Goal: Navigation & Orientation: Find specific page/section

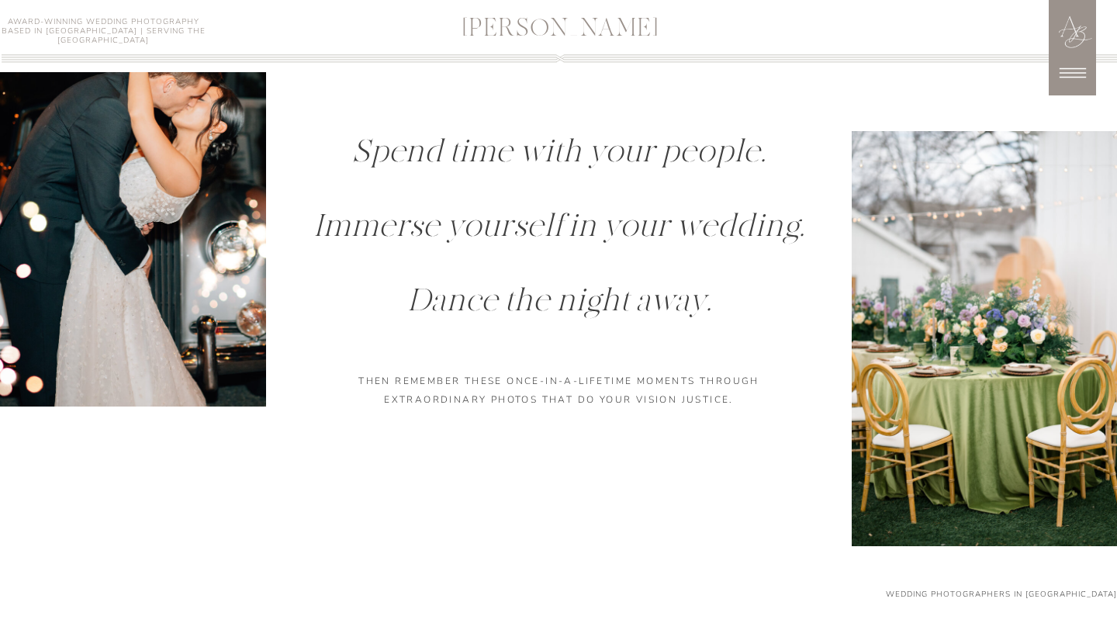
scroll to position [1382, 0]
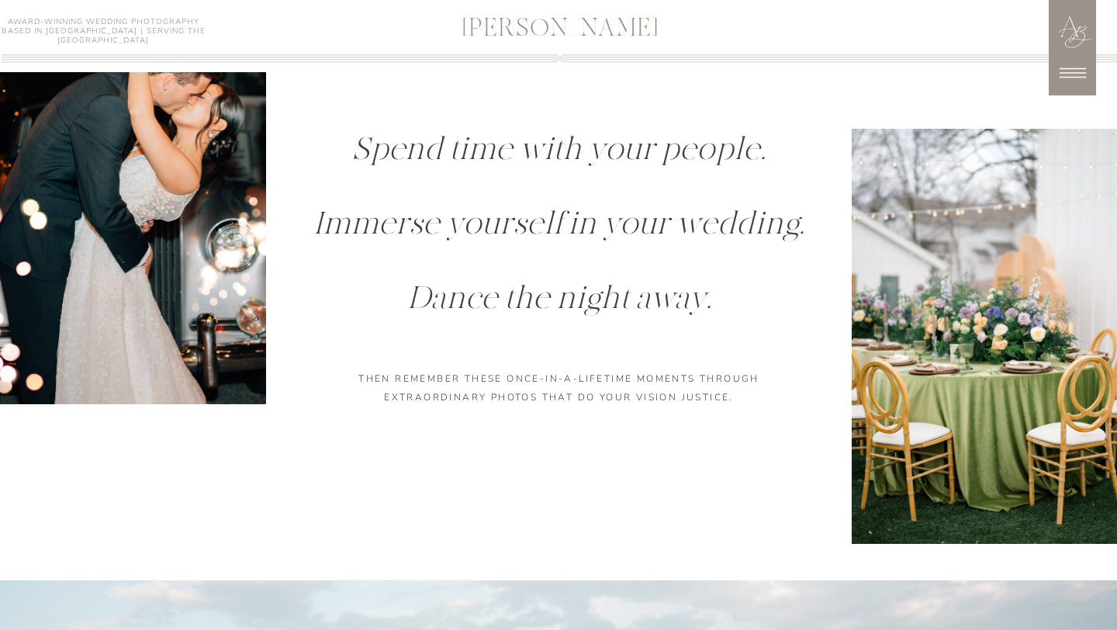
click at [1076, 74] on icon at bounding box center [1072, 73] width 39 height 39
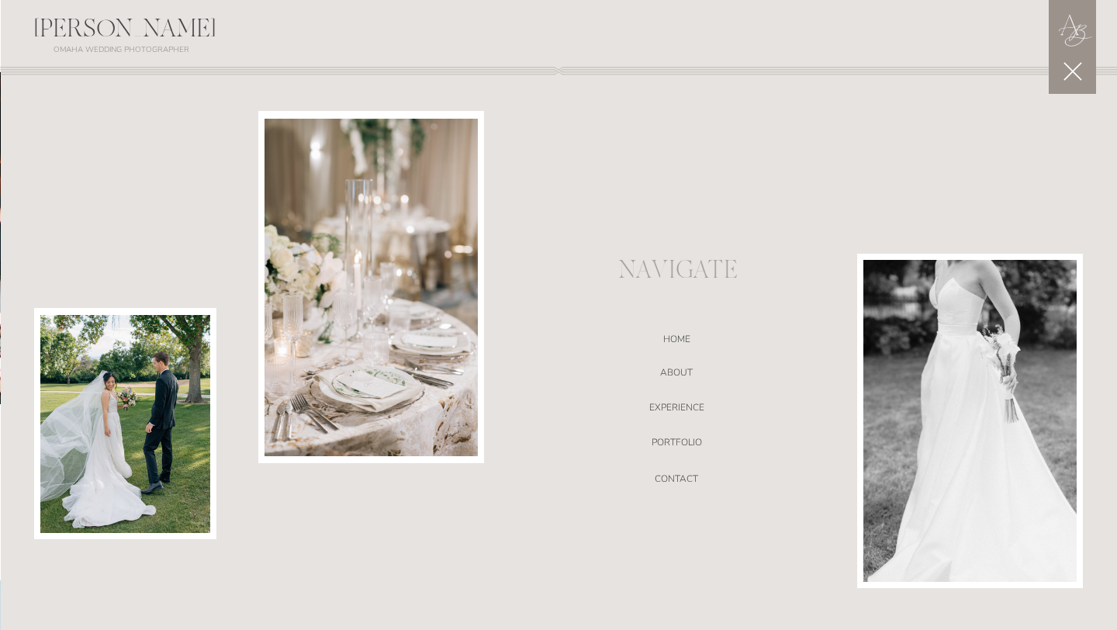
click at [678, 364] on div at bounding box center [559, 348] width 1117 height 700
click at [678, 374] on nav "ABOUT" at bounding box center [676, 375] width 329 height 16
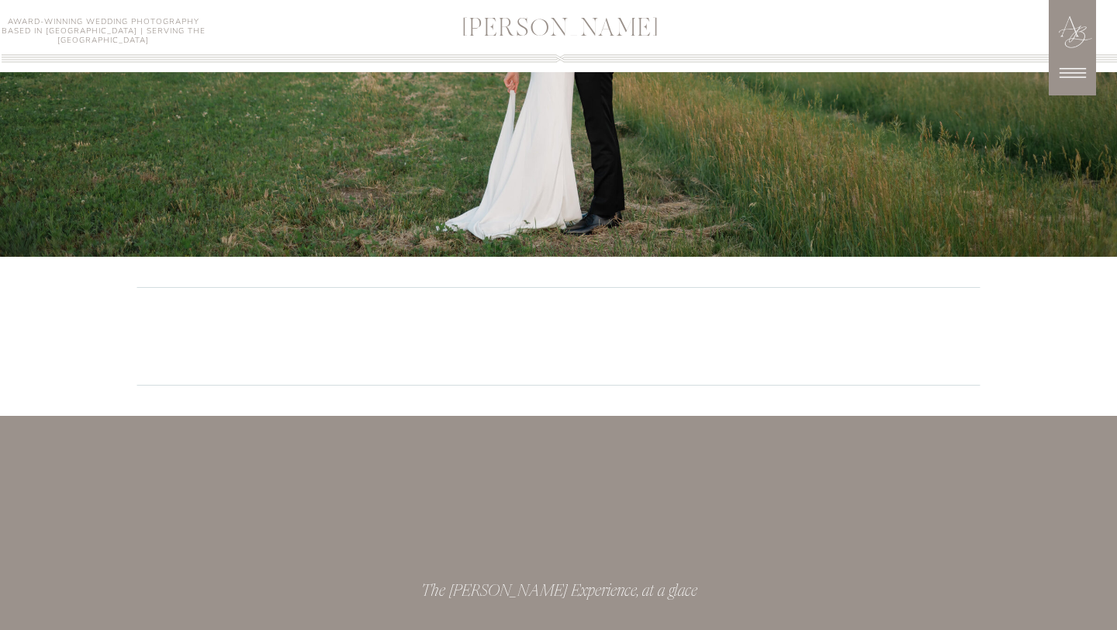
scroll to position [2951, 0]
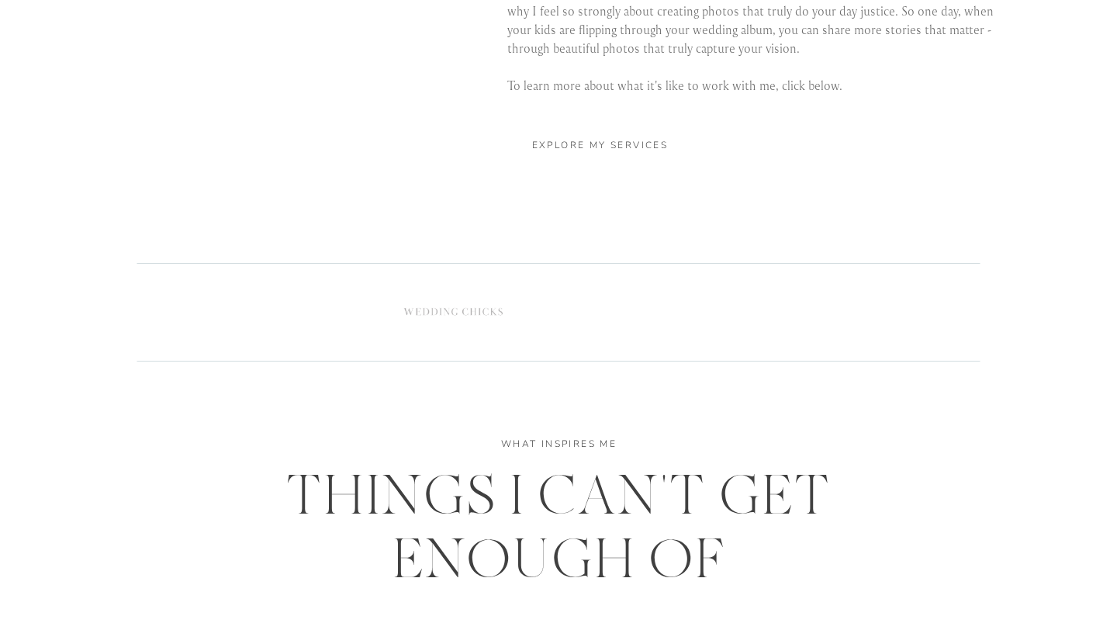
scroll to position [3176, 0]
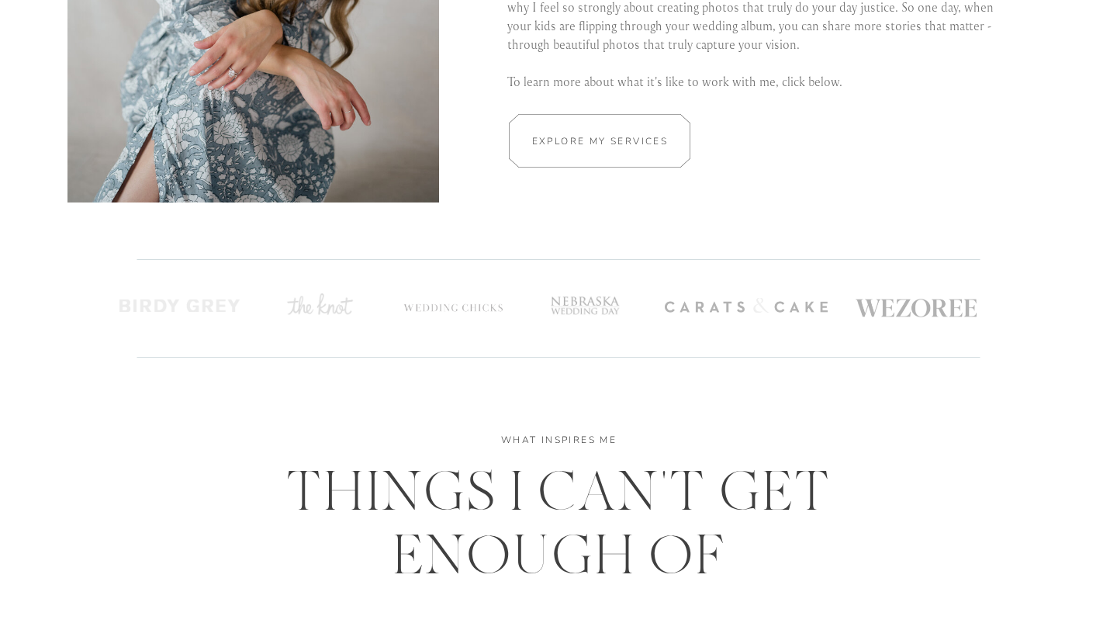
click at [656, 148] on div at bounding box center [599, 141] width 271 height 54
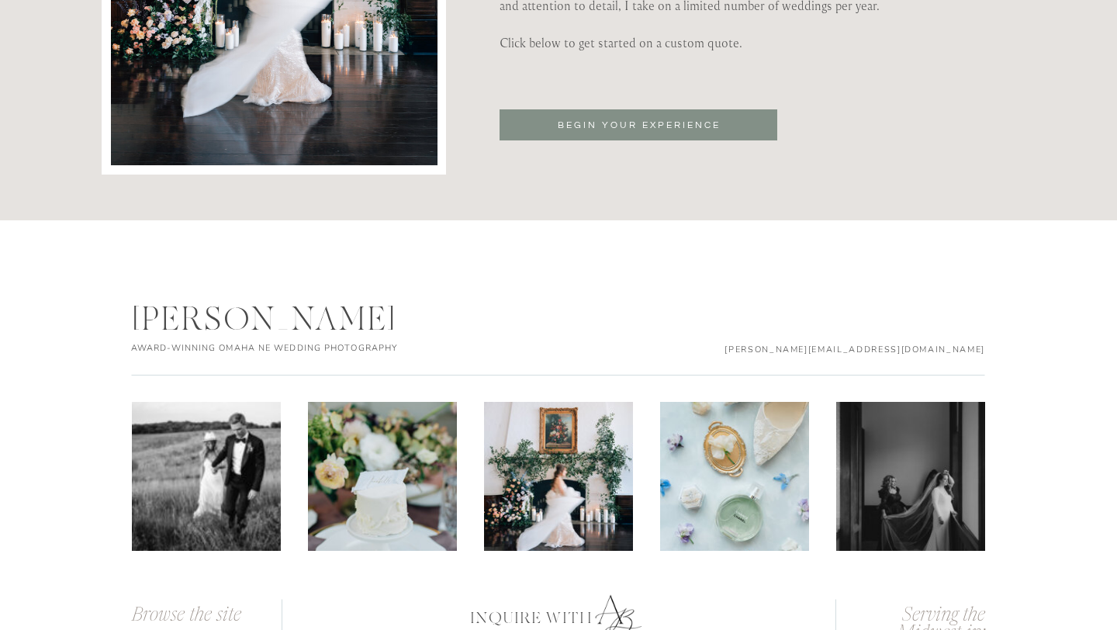
scroll to position [5416, 0]
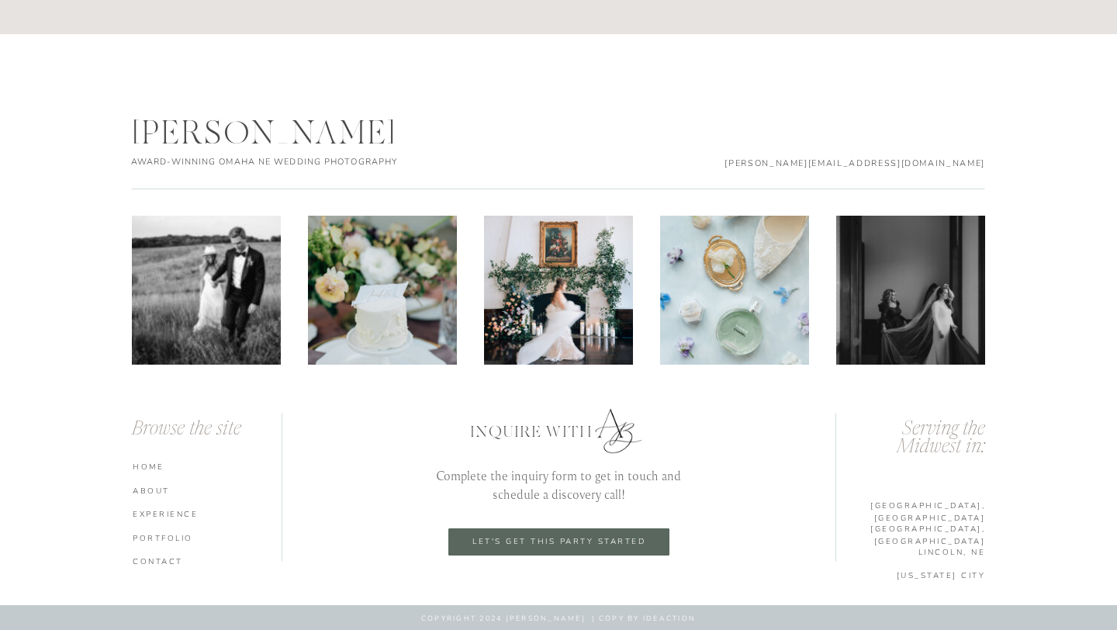
click at [149, 489] on nav "ABOUT" at bounding box center [209, 490] width 153 height 11
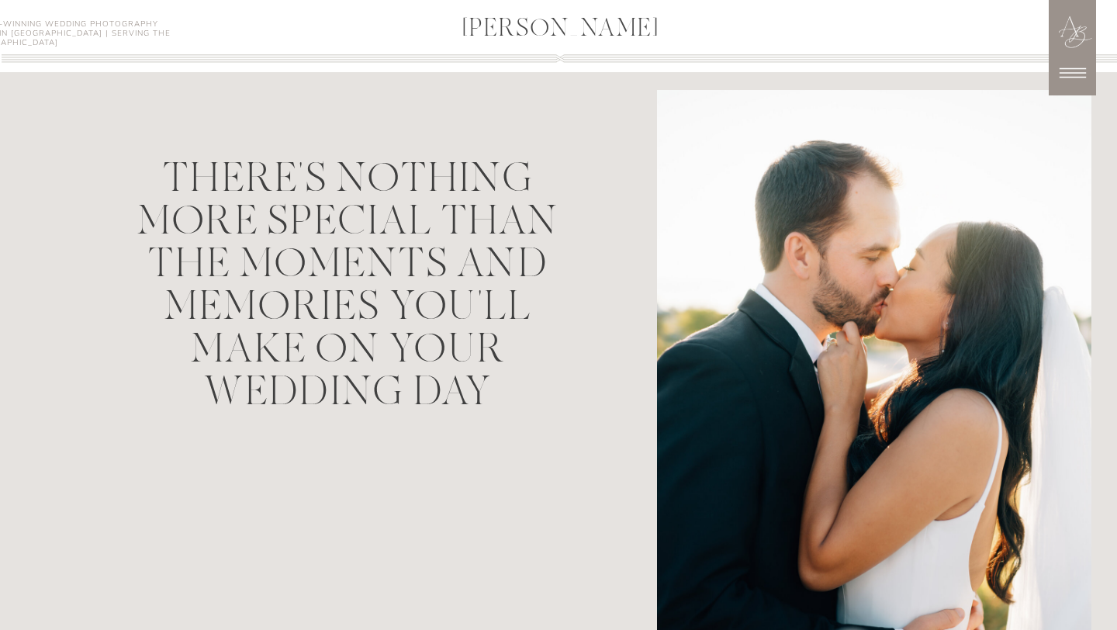
click at [1073, 75] on icon at bounding box center [1072, 73] width 39 height 39
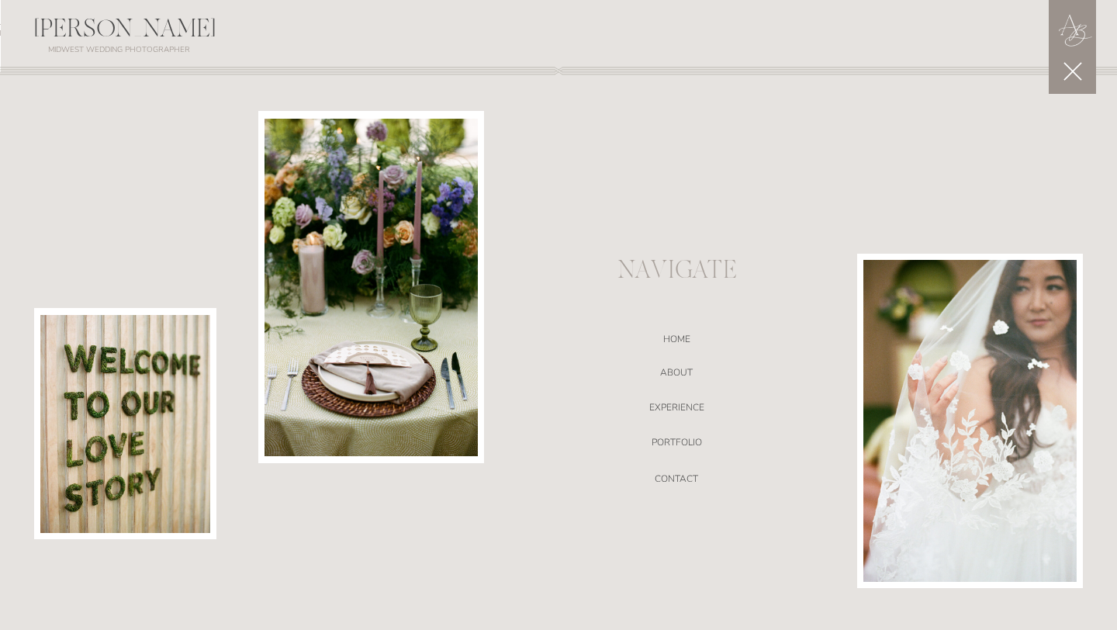
click at [684, 435] on div at bounding box center [559, 348] width 1117 height 700
click at [692, 447] on nav "portfolio" at bounding box center [676, 445] width 329 height 16
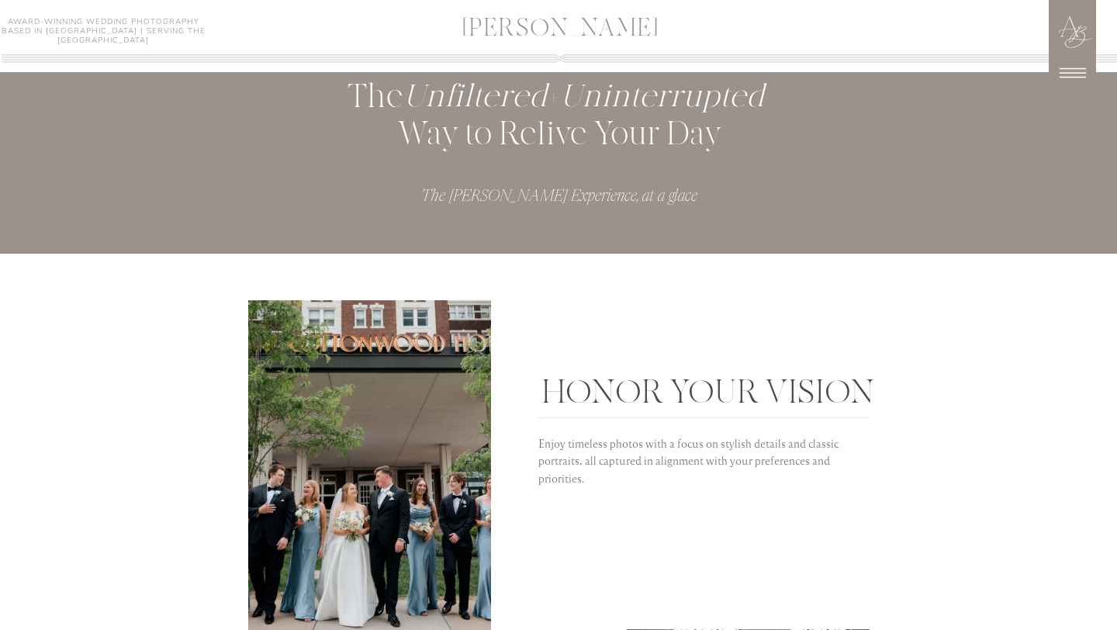
scroll to position [2651, 0]
